Goal: Task Accomplishment & Management: Use online tool/utility

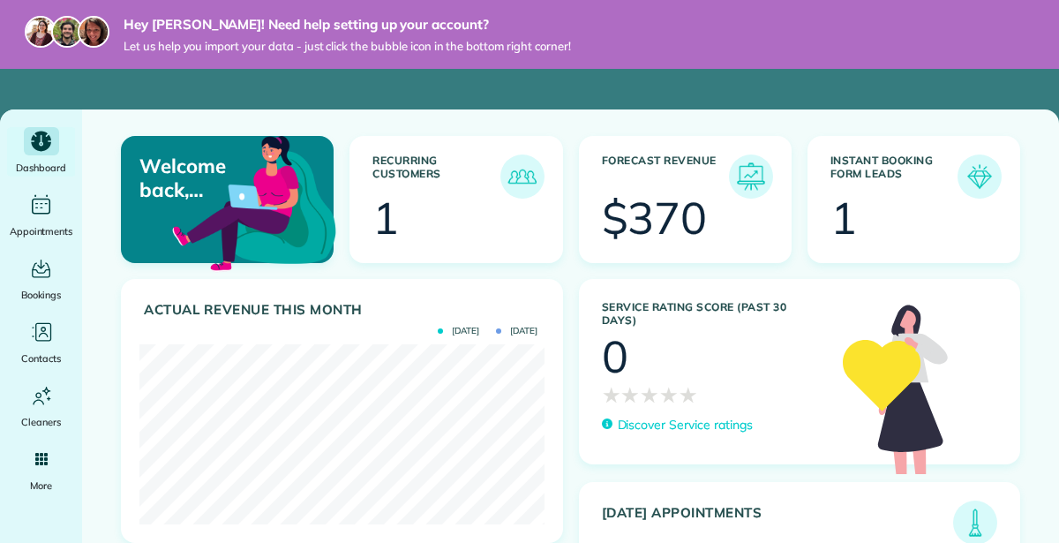
scroll to position [180, 405]
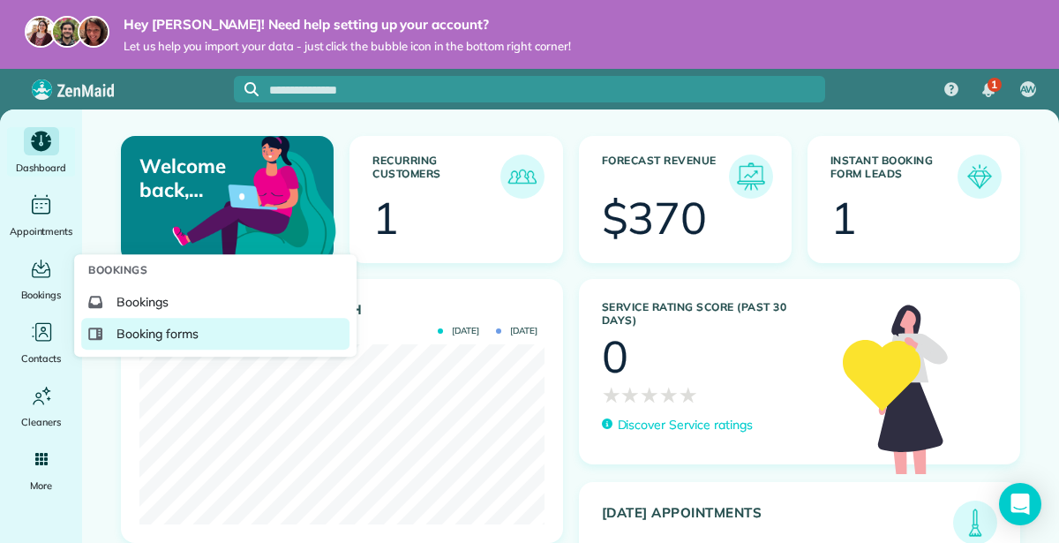
click at [117, 328] on span "Booking forms" at bounding box center [158, 334] width 82 height 18
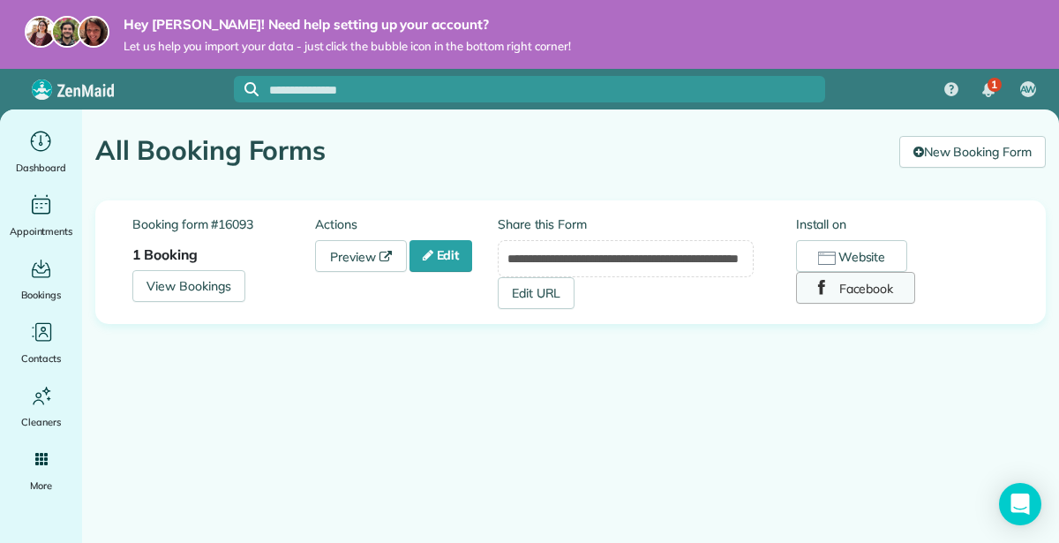
click at [816, 296] on button "Facebook" at bounding box center [856, 288] width 120 height 32
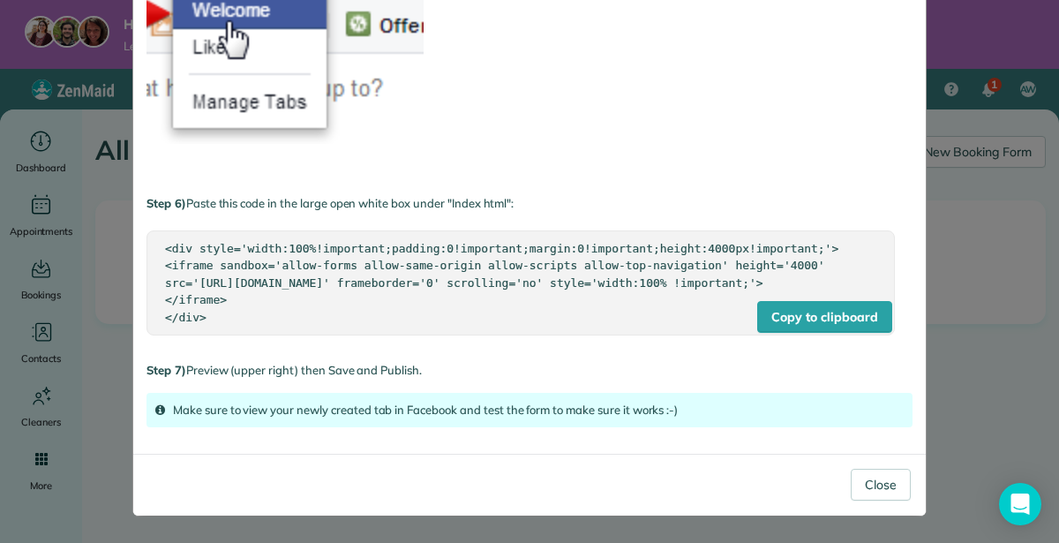
scroll to position [1126, 0]
click at [949, 345] on div "× Install Booking Form on Facebook Facebook iframe Install To install your ZenM…" at bounding box center [529, 271] width 1059 height 543
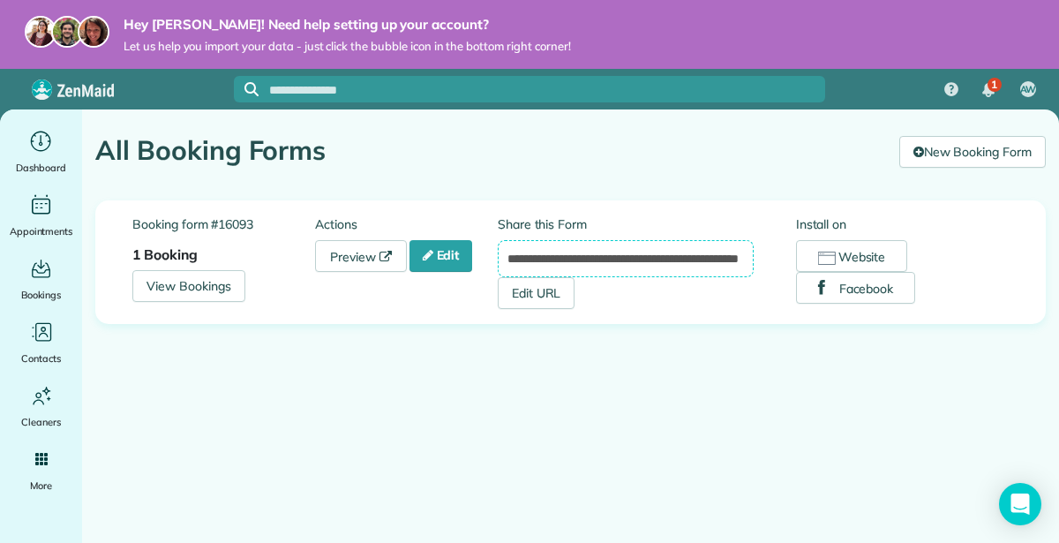
scroll to position [0, 67]
drag, startPoint x: 507, startPoint y: 258, endPoint x: 782, endPoint y: 256, distance: 275.4
click at [782, 256] on div "**********" at bounding box center [647, 262] width 298 height 94
